Goal: Check status

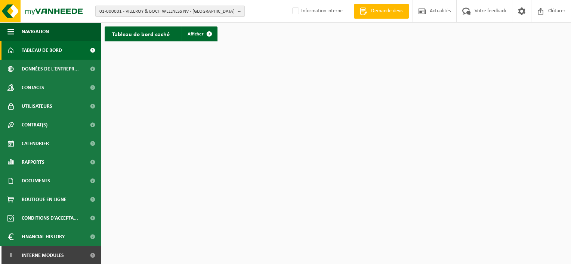
click at [160, 13] on span "01-000001 - VILLEROY & BOCH WELLNESS NV - ROESELARE" at bounding box center [166, 11] width 135 height 11
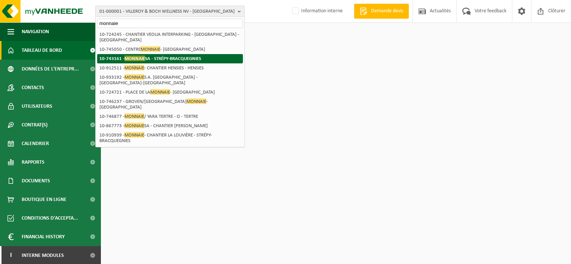
type input "monnaie"
click at [154, 60] on strong "10-743161 - MONNAIE SA - STRÉPY-BRACQUEGNIES" at bounding box center [150, 59] width 102 height 6
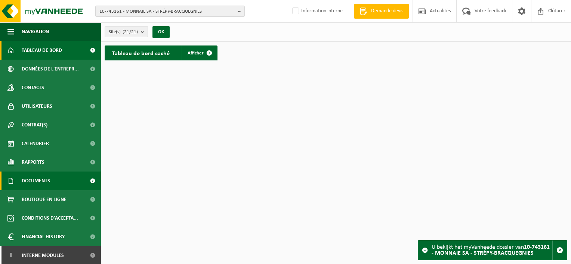
click at [31, 177] on span "Documents" at bounding box center [36, 181] width 28 height 19
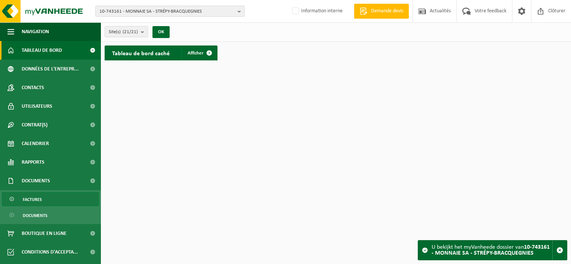
click at [52, 201] on link "Factures" at bounding box center [50, 199] width 97 height 14
